Goal: Task Accomplishment & Management: Manage account settings

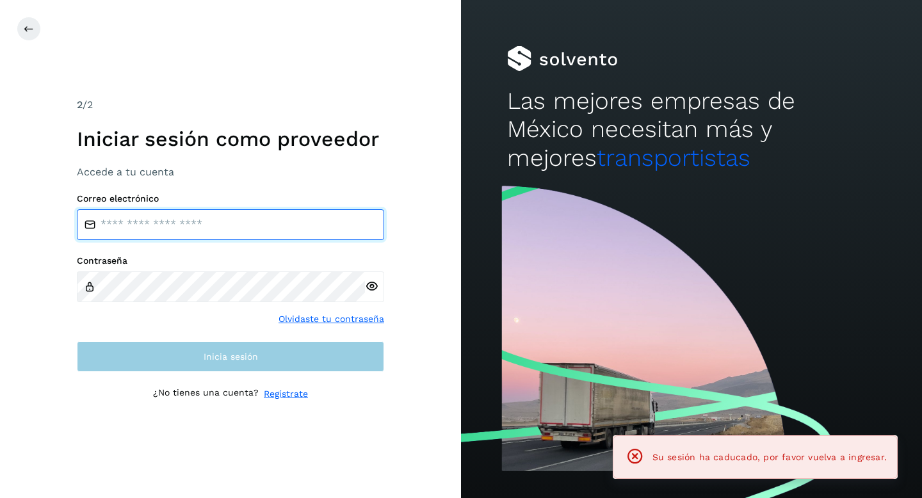
type input "**********"
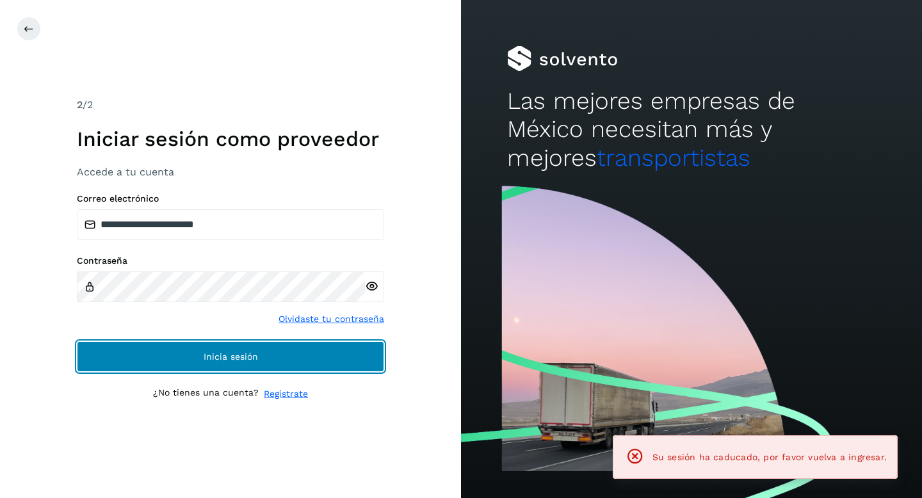
click at [242, 364] on button "Inicia sesión" at bounding box center [230, 356] width 307 height 31
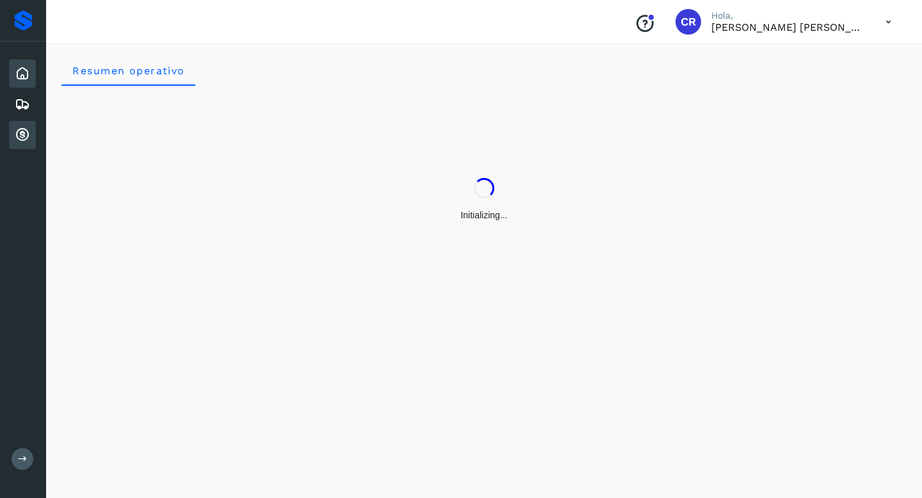
click at [30, 137] on div "Cuentas por cobrar" at bounding box center [22, 135] width 27 height 28
